Goal: Transaction & Acquisition: Register for event/course

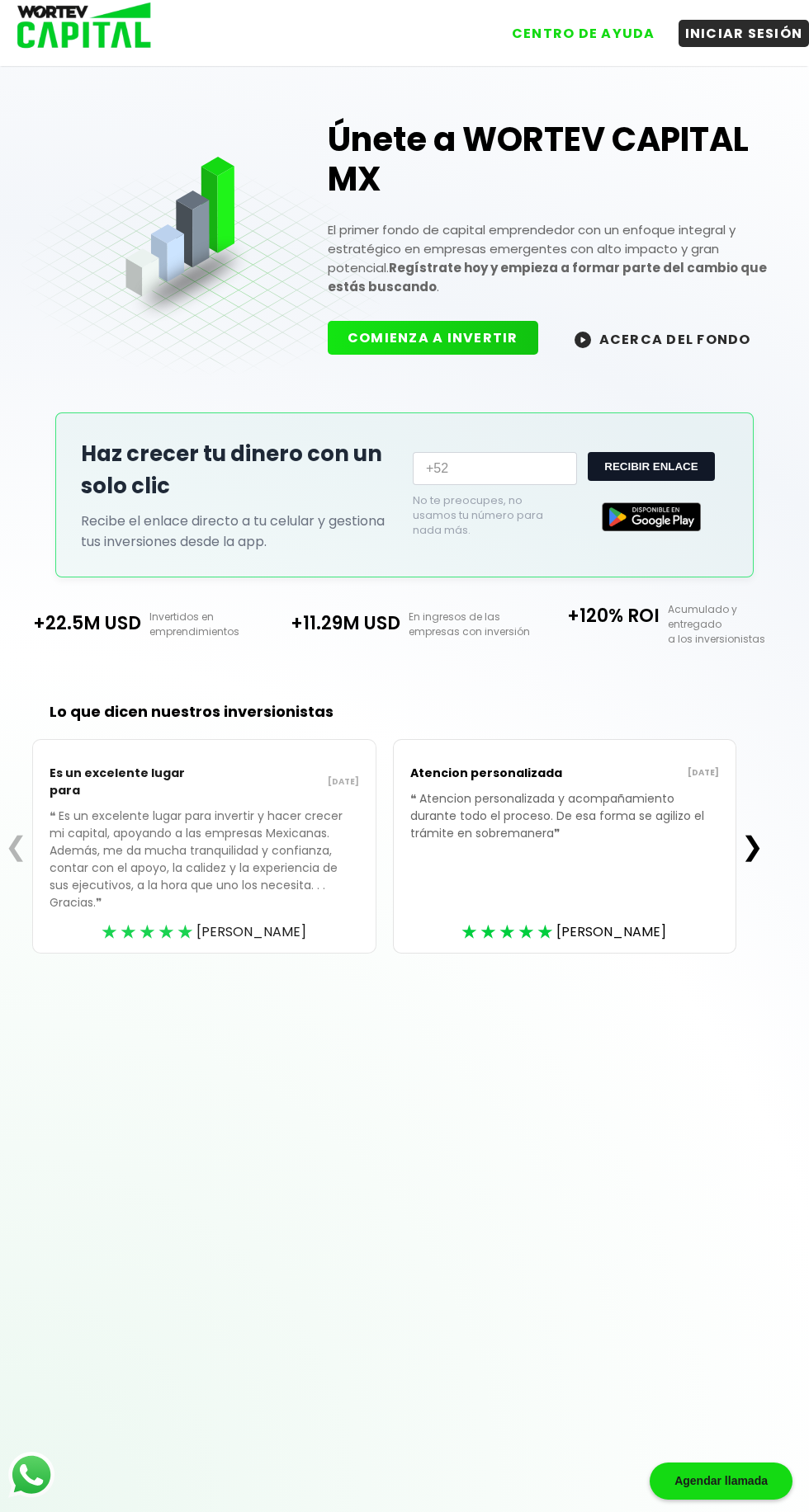
click at [681, 343] on button "ACERCA DEL FONDO" at bounding box center [663, 338] width 216 height 35
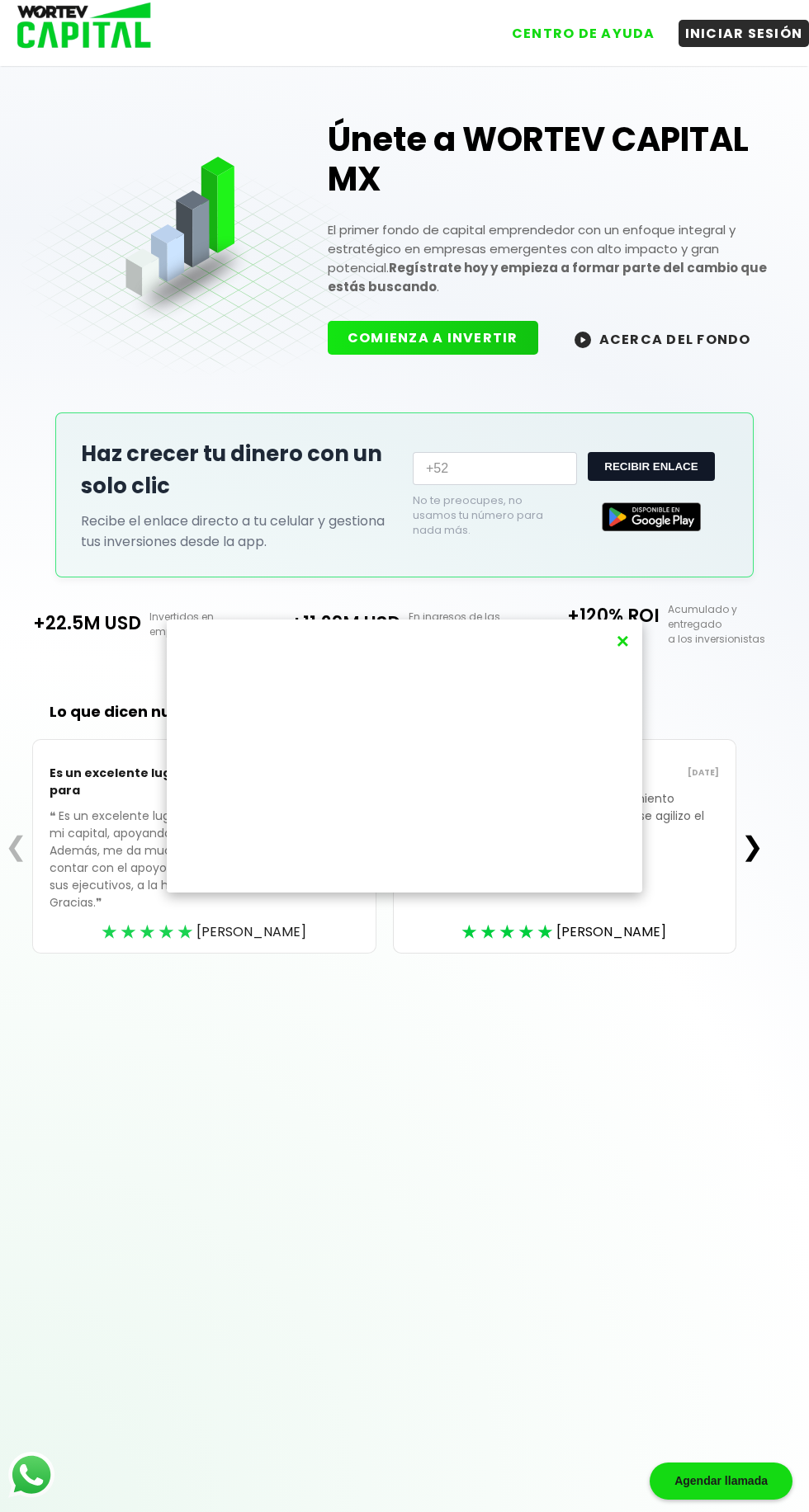
click at [747, 26] on button "INICIAR SESIÓN" at bounding box center [744, 32] width 131 height 27
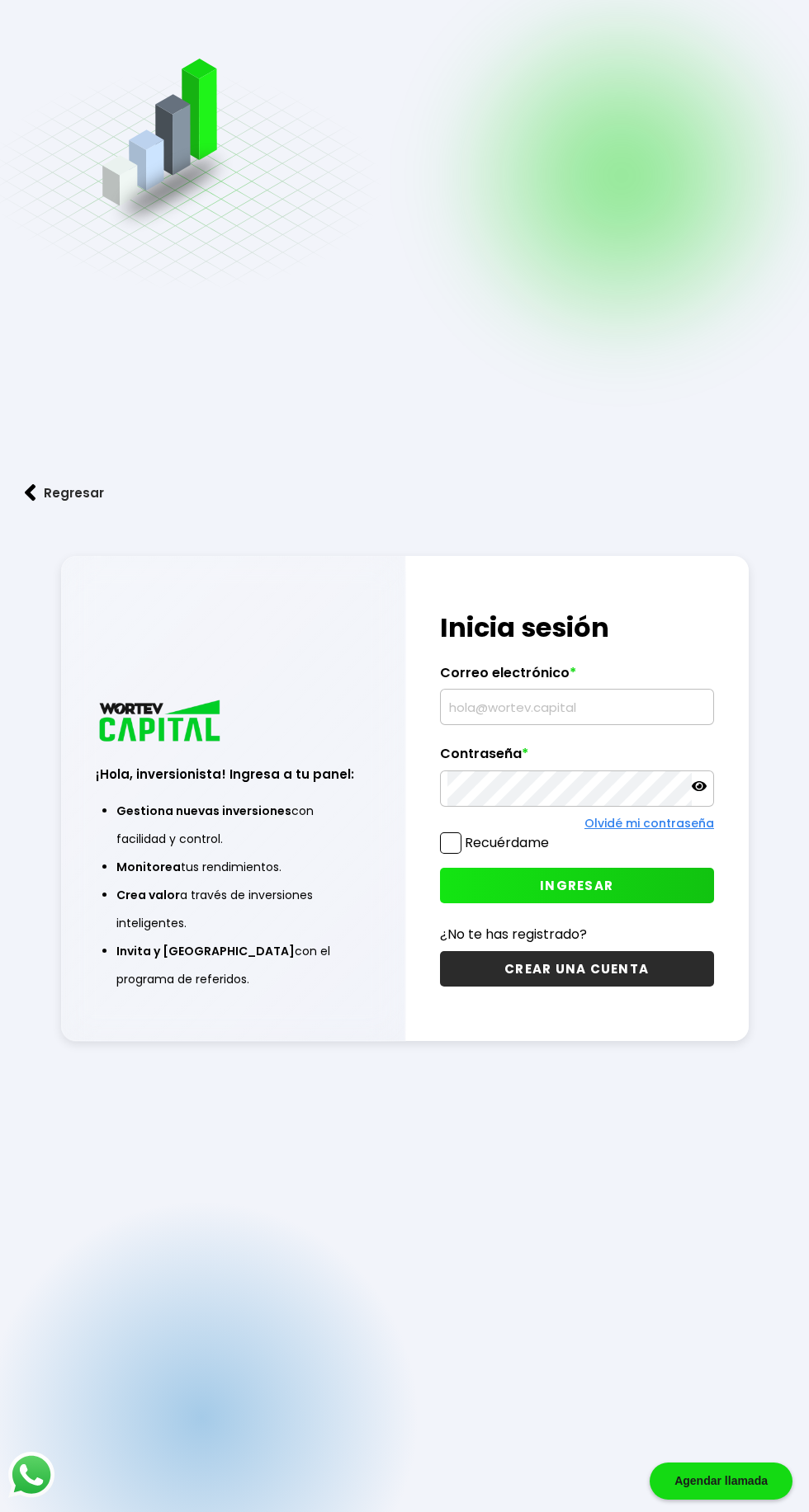
click at [742, 20] on div "Regresar ¡Hola, inversionista! Ingresa a tu panel: Gestiona nuevas inversiones …" at bounding box center [404, 797] width 809 height 1594
click at [653, 903] on button "INGRESAR" at bounding box center [577, 885] width 274 height 35
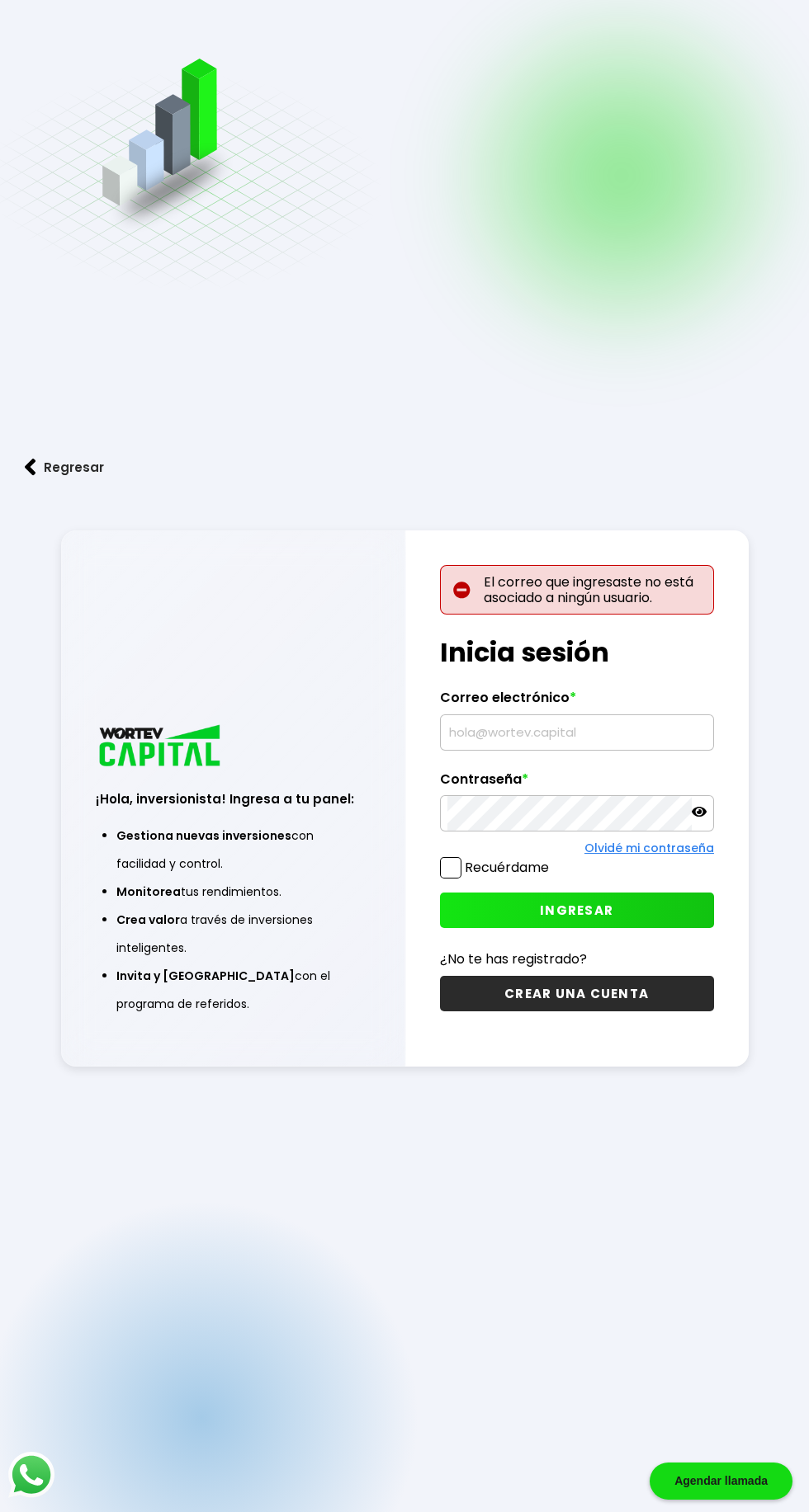
click at [669, 750] on input "text" at bounding box center [577, 732] width 259 height 34
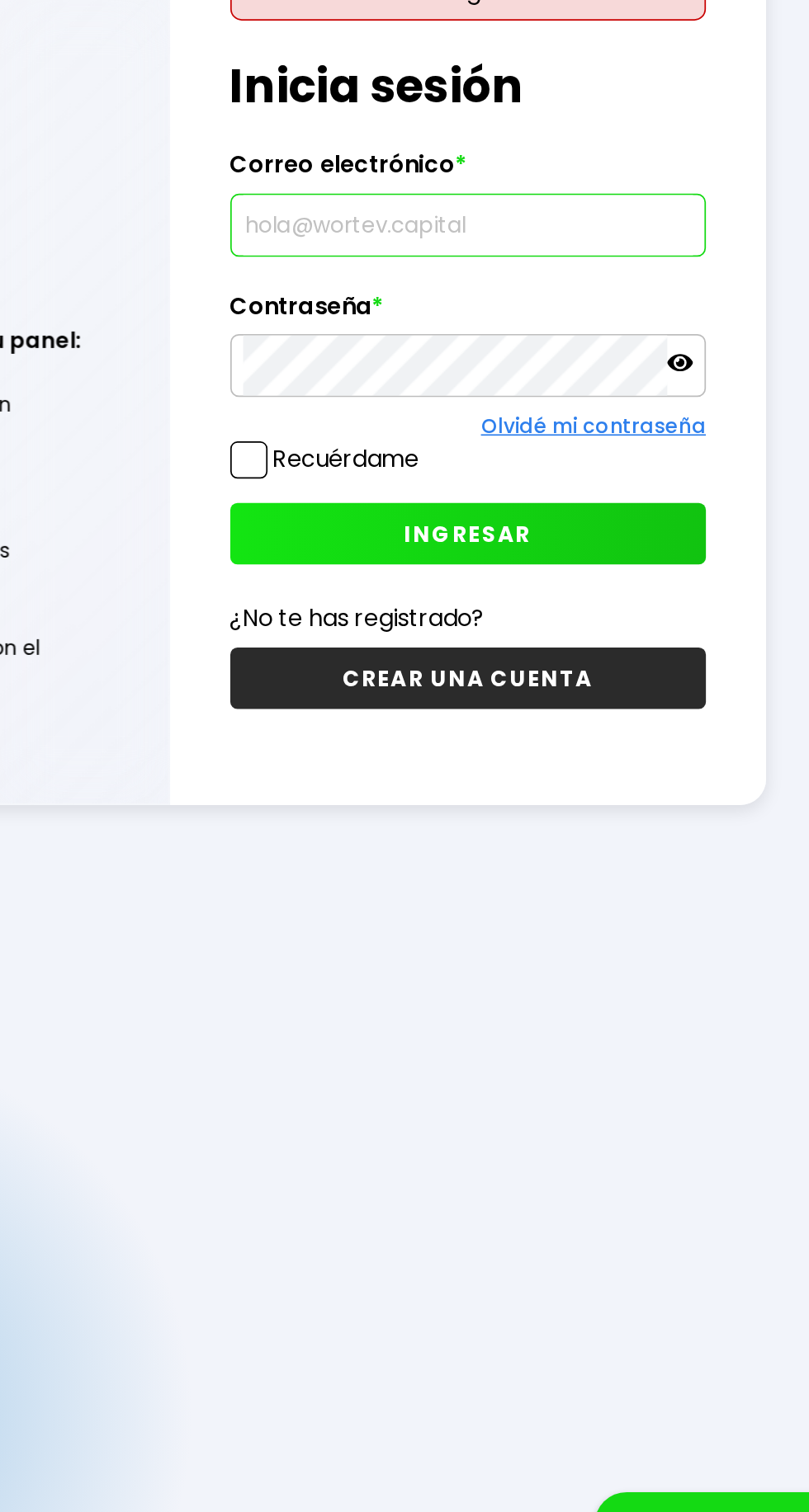
click at [698, 832] on div at bounding box center [577, 813] width 274 height 36
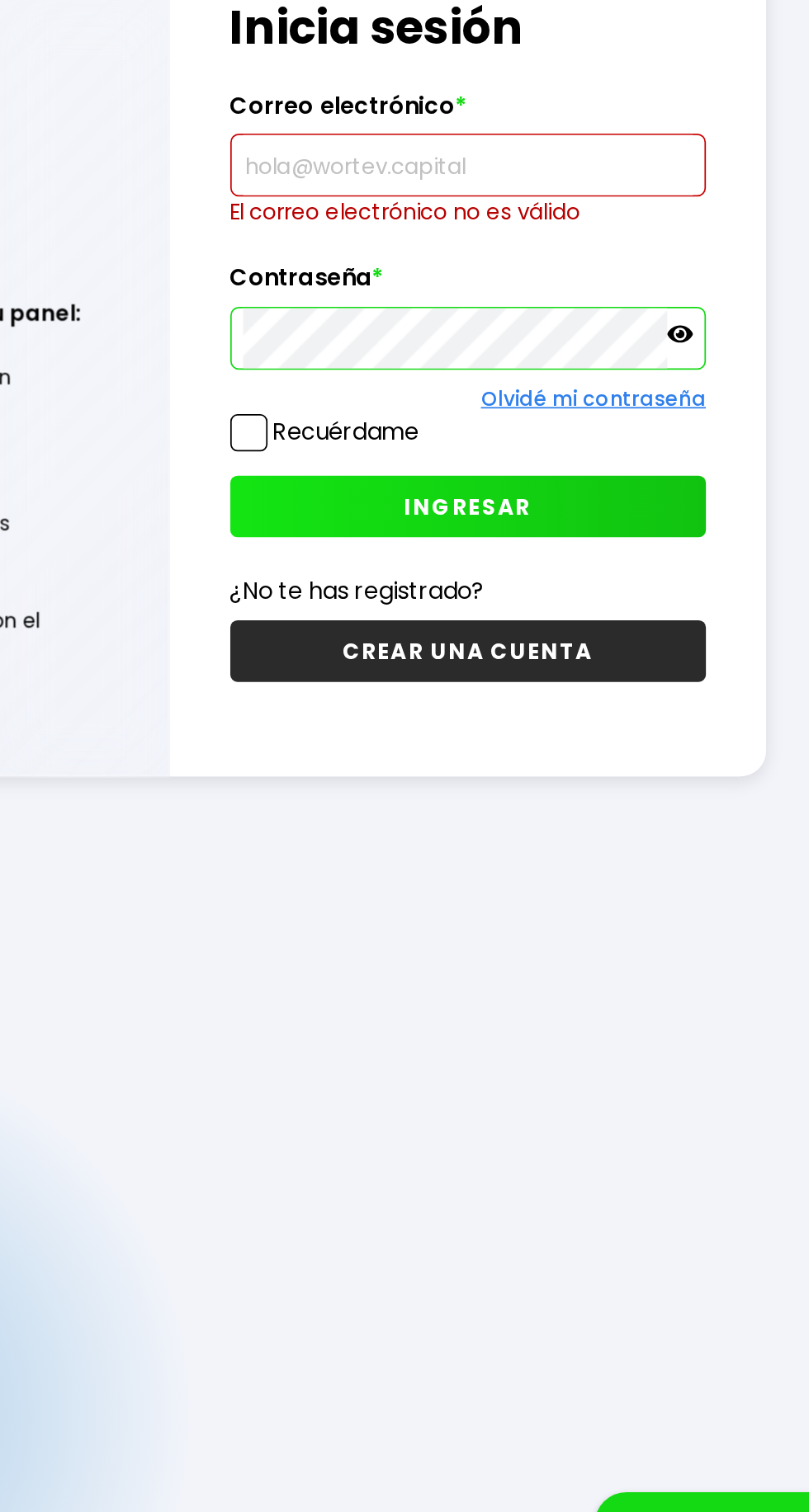
click at [701, 841] on link "Olvidé mi contraseña" at bounding box center [649, 833] width 129 height 17
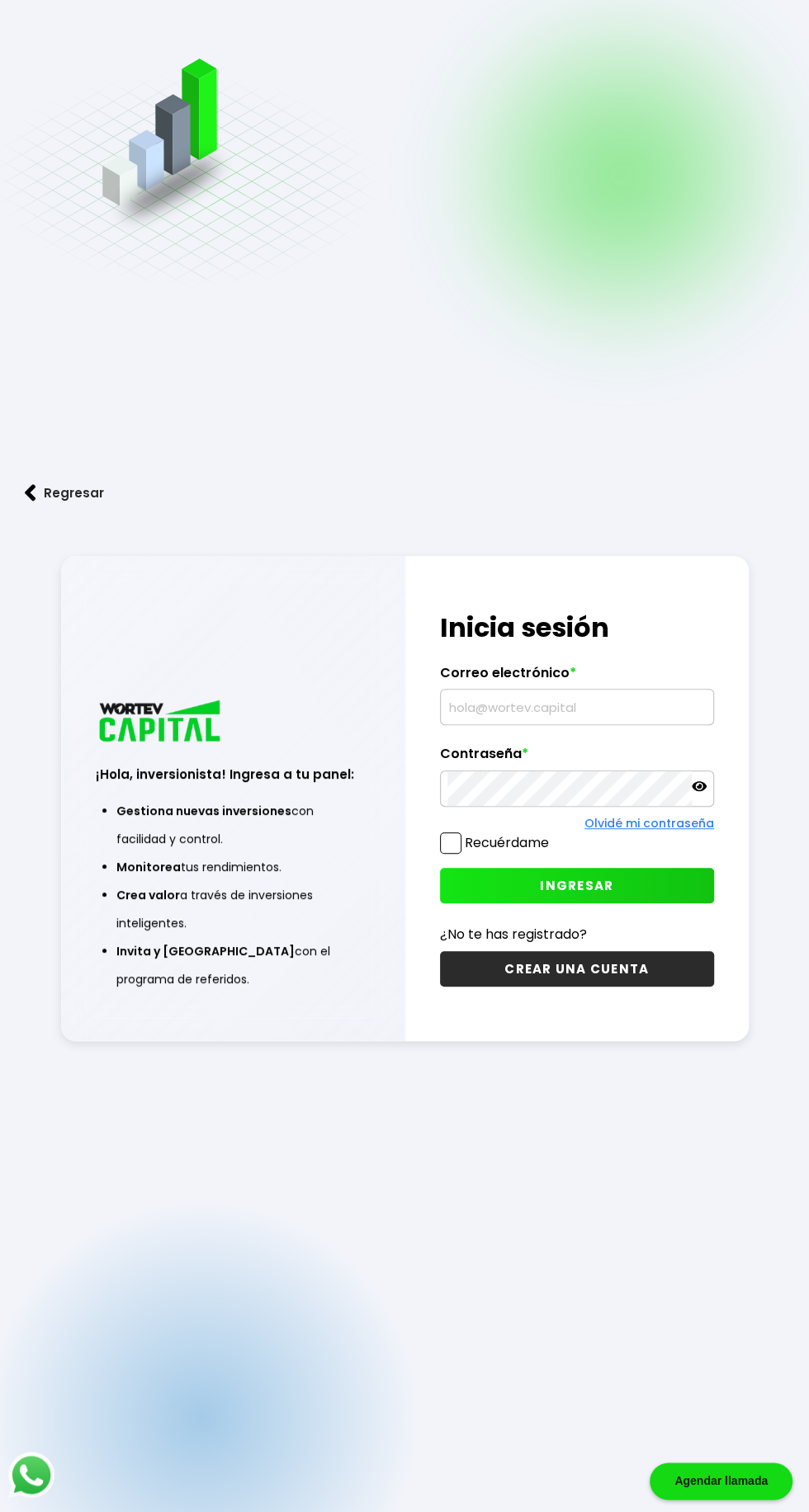
click at [668, 903] on button "INGRESAR" at bounding box center [577, 885] width 274 height 35
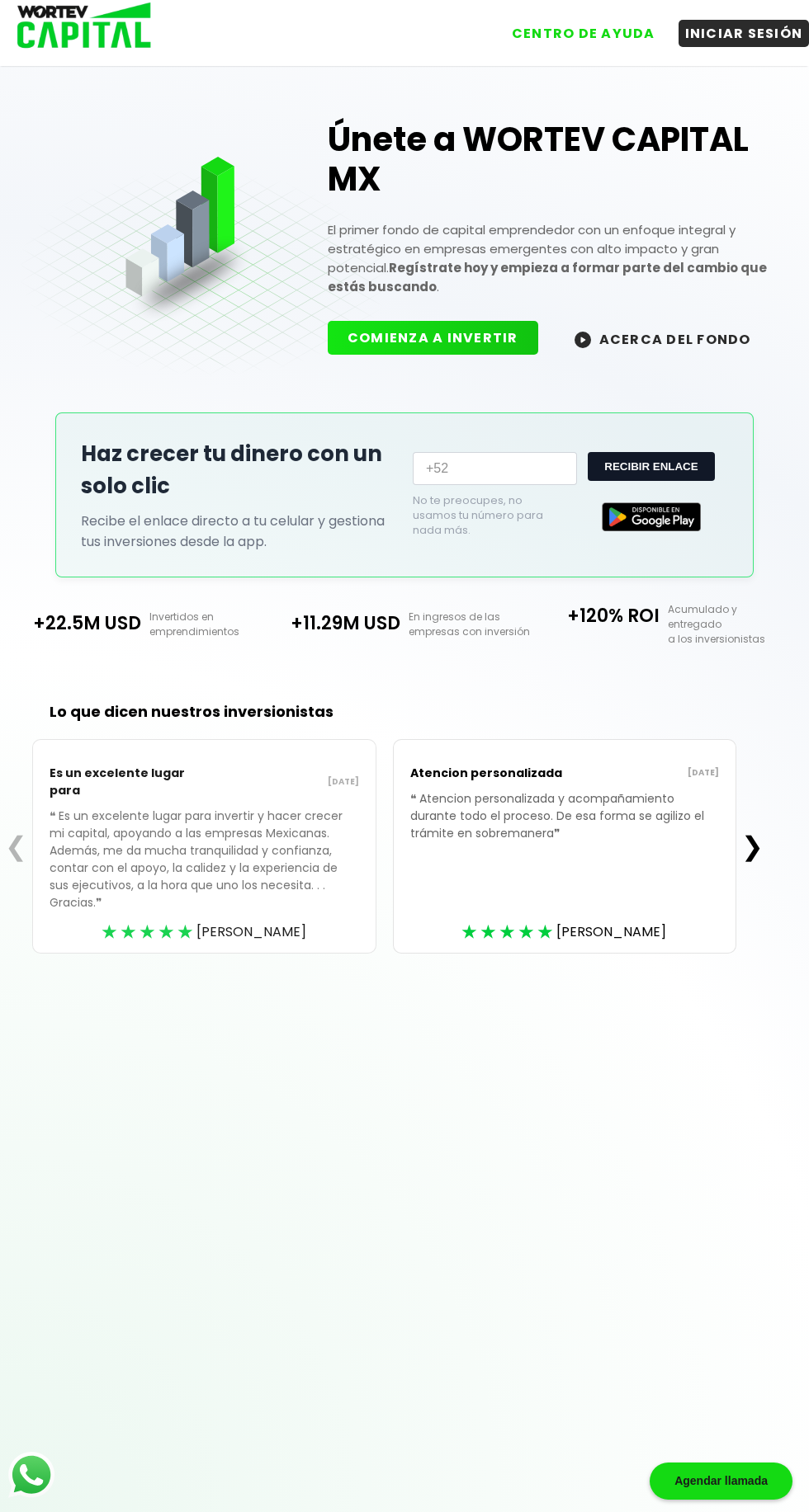
click at [476, 344] on button "COMIENZA A INVERTIR" at bounding box center [433, 337] width 211 height 34
click at [762, 830] on button "❯" at bounding box center [752, 847] width 32 height 33
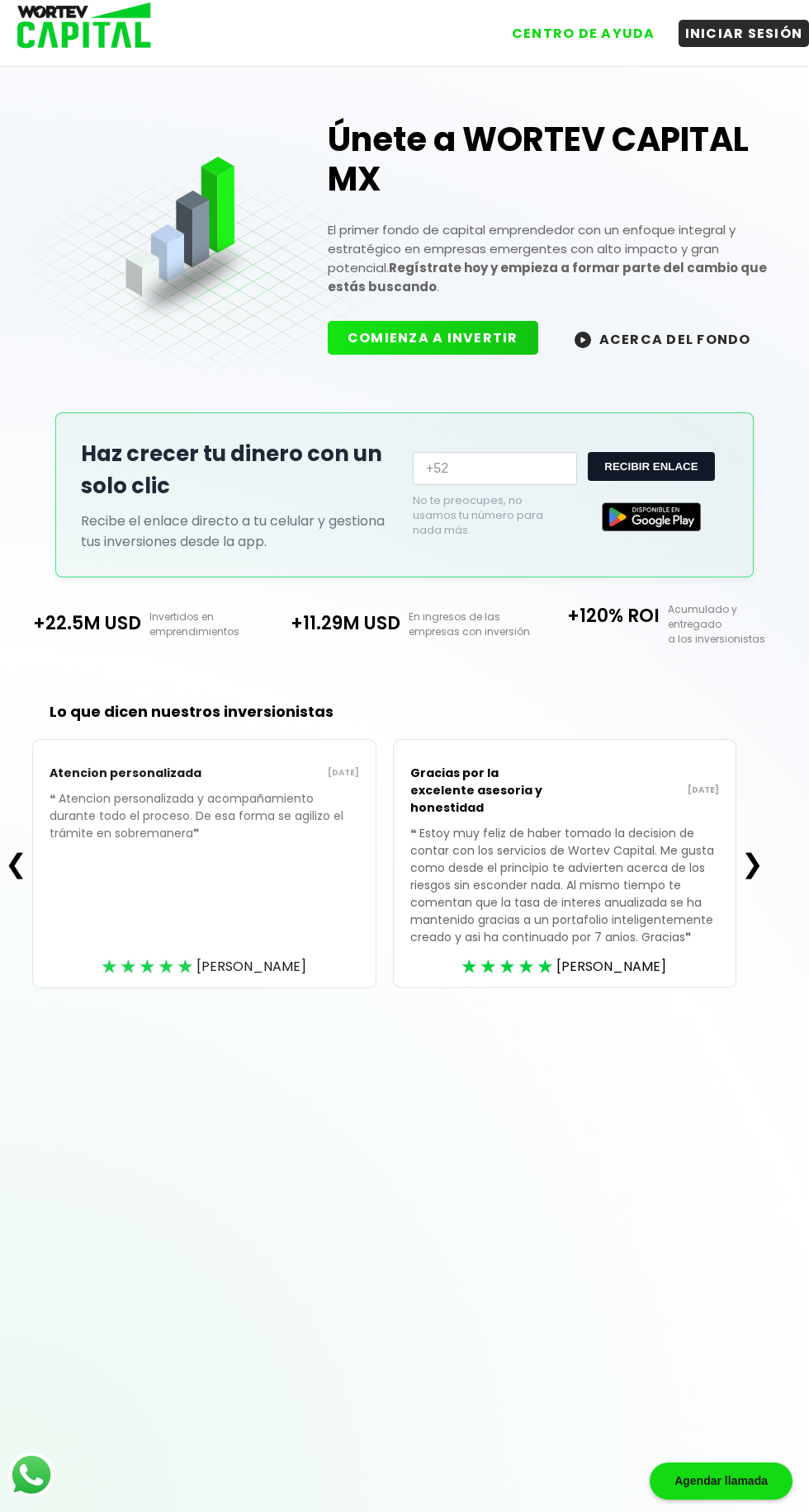
click at [757, 847] on button "❯" at bounding box center [752, 864] width 32 height 33
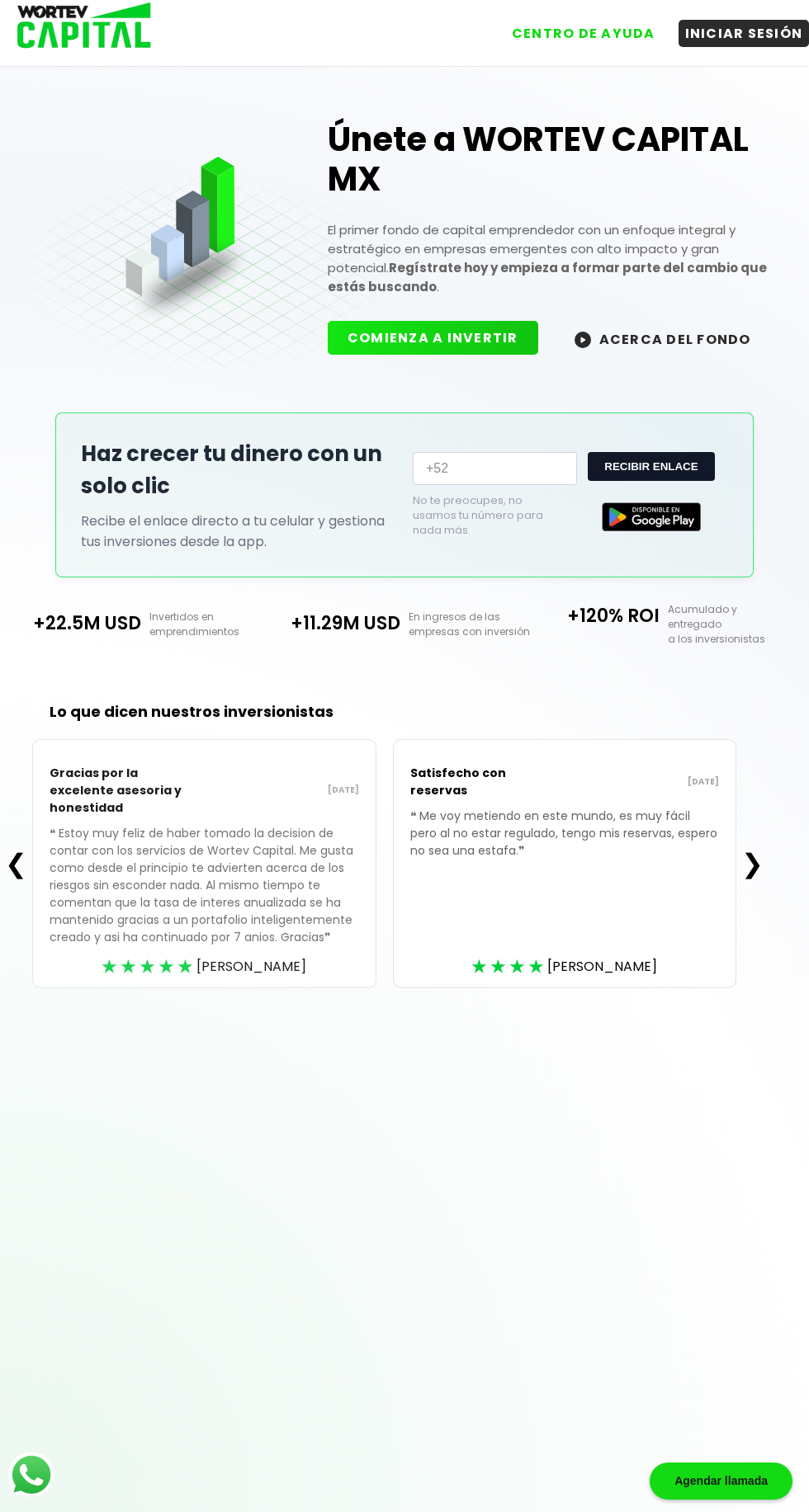
click at [759, 847] on button "❯" at bounding box center [752, 864] width 32 height 33
